Goal: Information Seeking & Learning: Learn about a topic

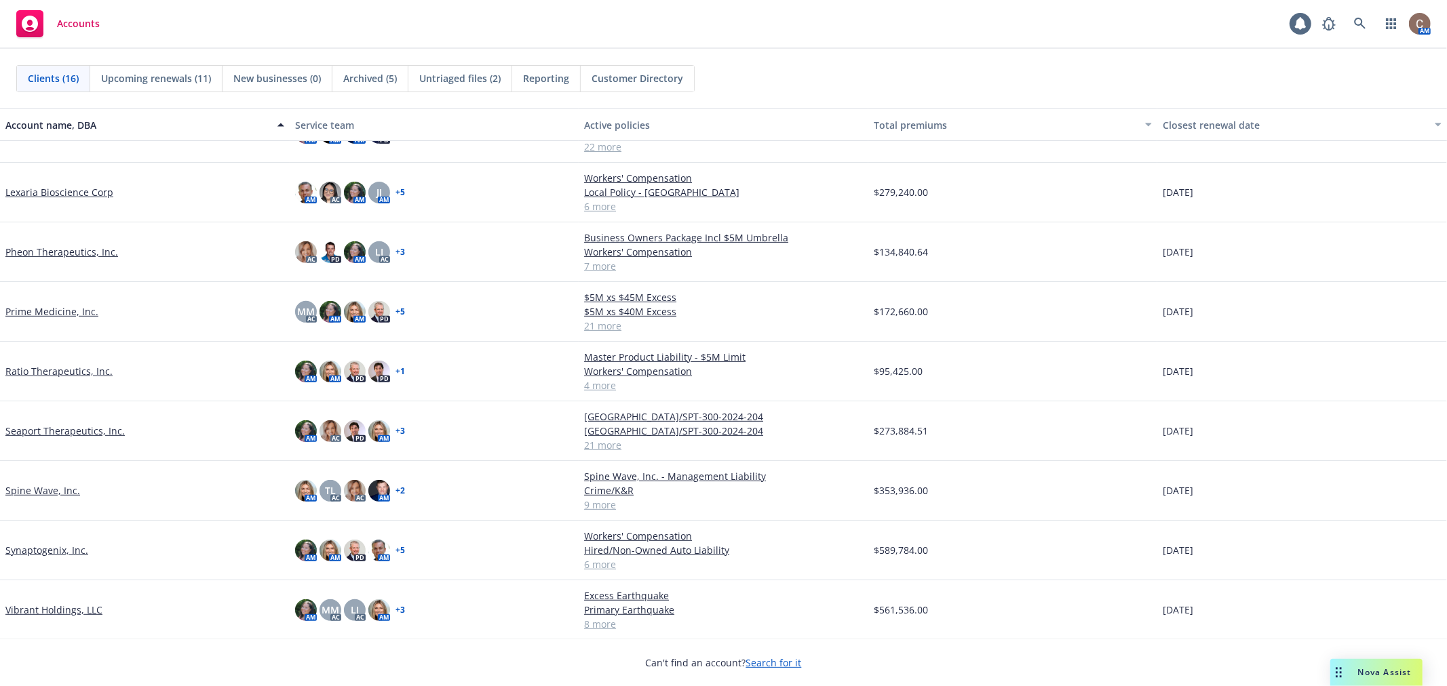
scroll to position [425, 0]
click at [56, 247] on link "Pheon Therapeutics, Inc." at bounding box center [61, 250] width 113 height 14
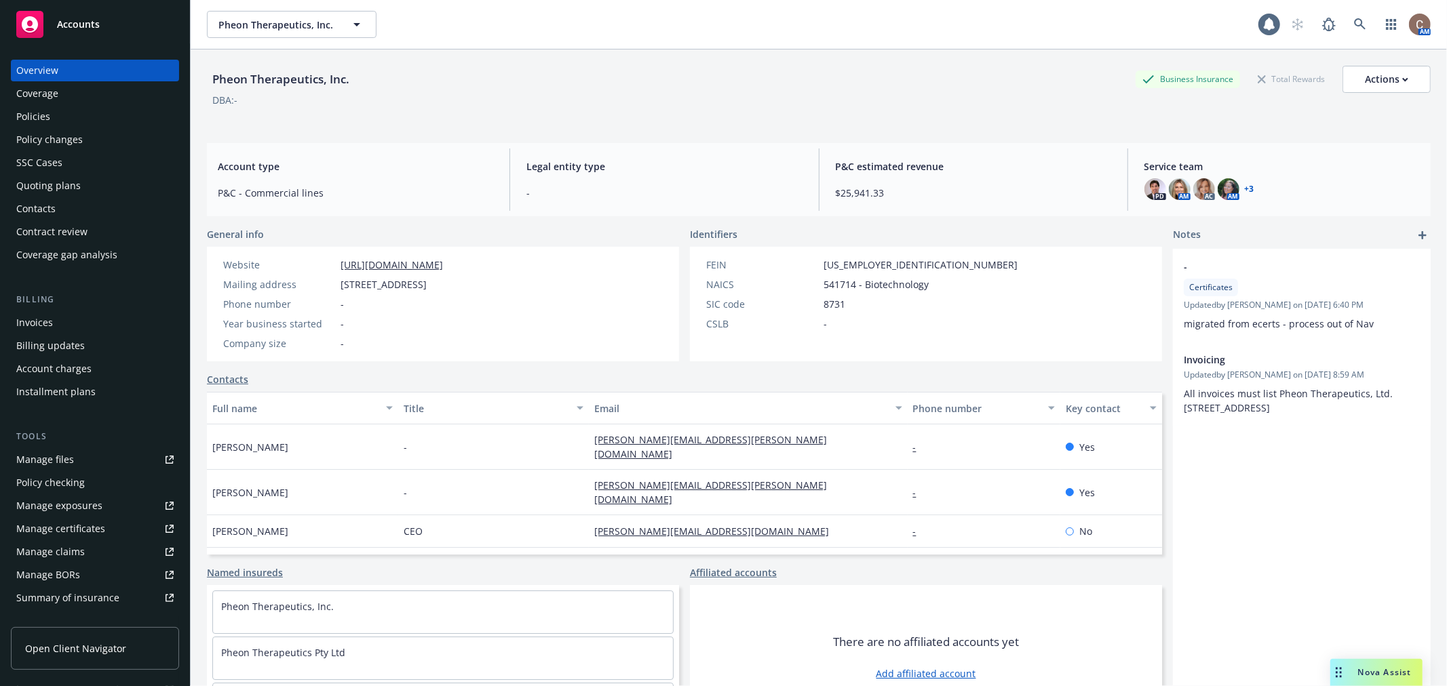
click at [33, 109] on div "Policies" at bounding box center [33, 117] width 34 height 22
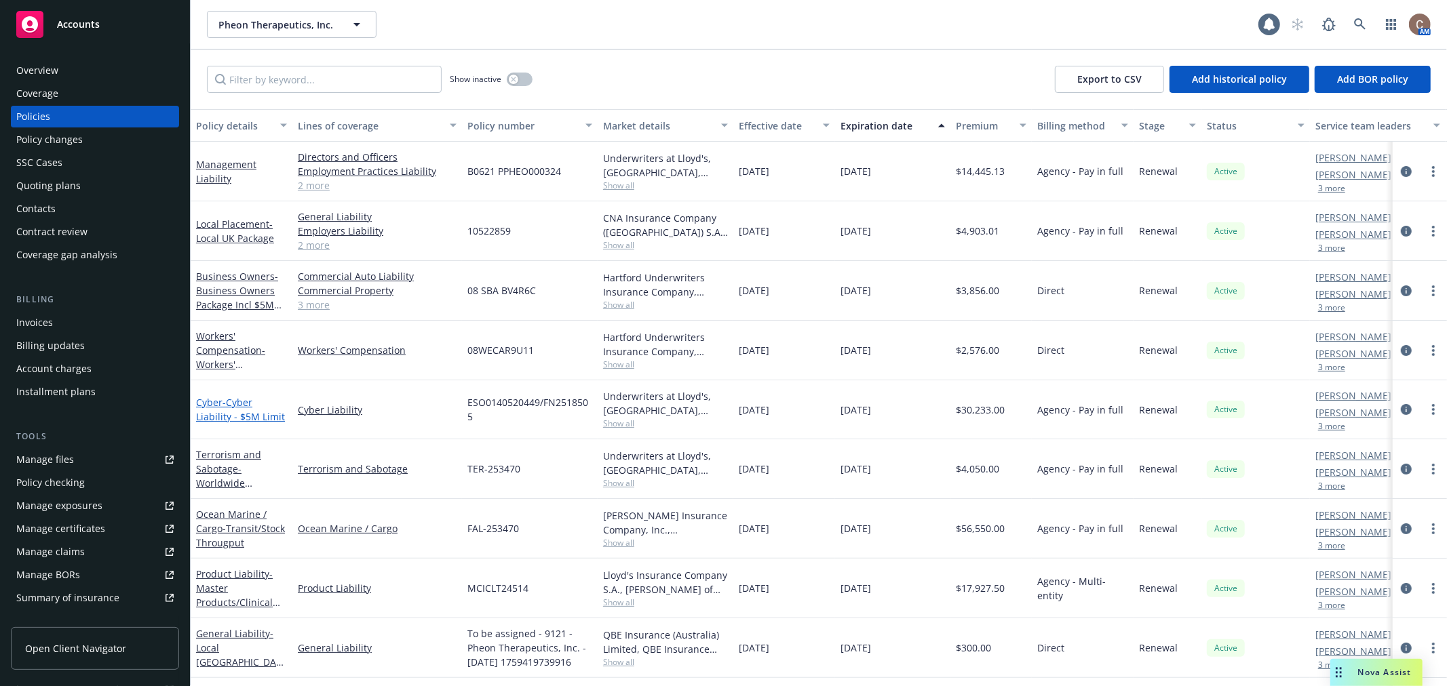
click at [245, 410] on span "- Cyber Liability - $5M Limit" at bounding box center [240, 409] width 89 height 27
